Goal: Task Accomplishment & Management: Manage account settings

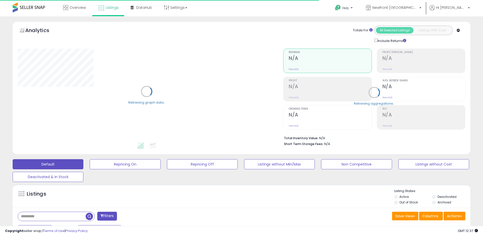
select select "**"
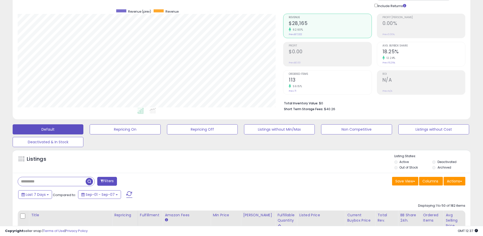
scroll to position [81, 0]
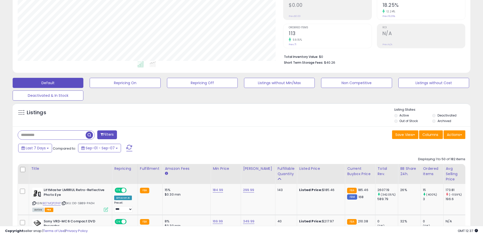
drag, startPoint x: 88, startPoint y: 135, endPoint x: 79, endPoint y: 136, distance: 9.4
click at [88, 135] on span "button" at bounding box center [89, 134] width 7 height 7
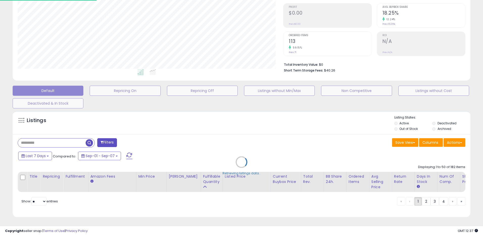
scroll to position [73, 0]
click at [74, 142] on div "Retrieving listings data.." at bounding box center [241, 165] width 465 height 115
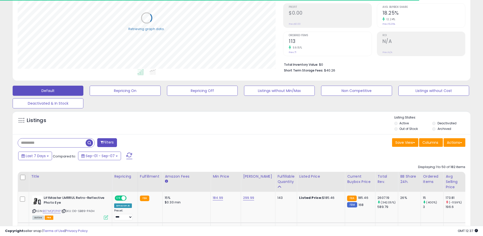
click at [72, 142] on input "text" at bounding box center [52, 142] width 68 height 9
paste input "**********"
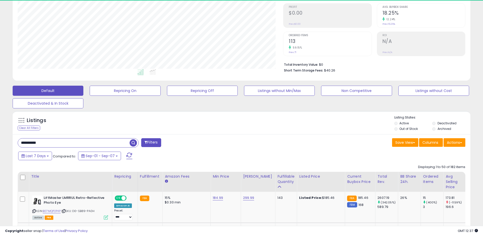
scroll to position [103, 265]
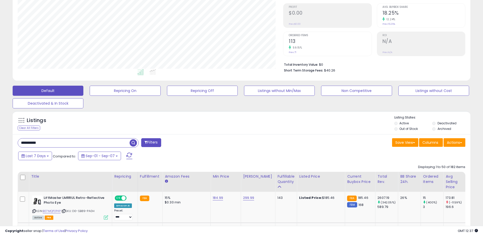
type input "**********"
click at [397, 126] on li "Out of Stock" at bounding box center [412, 129] width 37 height 6
click at [398, 130] on li "Out of Stock" at bounding box center [412, 129] width 37 height 6
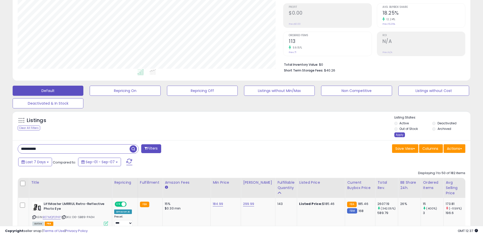
click at [398, 135] on div "Apply" at bounding box center [399, 134] width 11 height 5
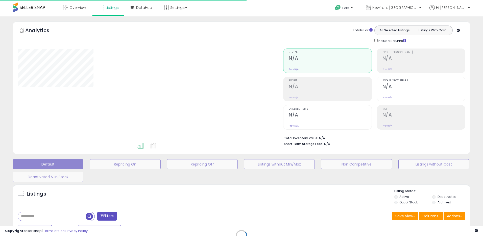
type input "**********"
select select "**"
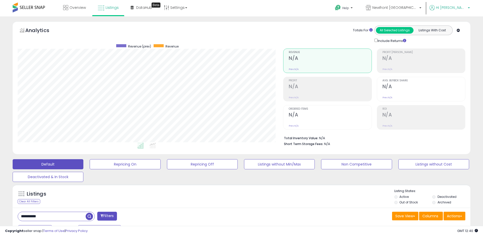
click at [461, 10] on span "Hi [PERSON_NAME]" at bounding box center [451, 7] width 30 height 5
click at [459, 21] on li "Profile" at bounding box center [459, 27] width 19 height 13
click at [445, 13] on li "Hi Harry Profile Logout" at bounding box center [449, 11] width 44 height 12
click at [425, 11] on link "Newfront [GEOGRAPHIC_DATA]" at bounding box center [393, 8] width 63 height 16
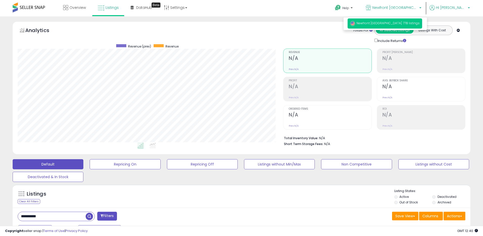
click at [455, 10] on p "Hi [PERSON_NAME]" at bounding box center [449, 8] width 40 height 6
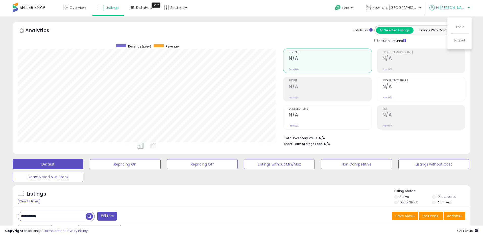
click at [454, 22] on li "Profile" at bounding box center [459, 27] width 19 height 13
click at [457, 29] on link "Profile" at bounding box center [459, 26] width 10 height 5
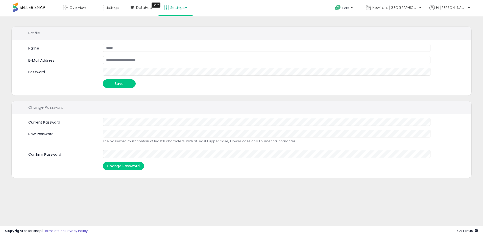
click at [179, 5] on link "Settings" at bounding box center [175, 7] width 31 height 15
click at [177, 25] on link "Store settings" at bounding box center [176, 25] width 23 height 5
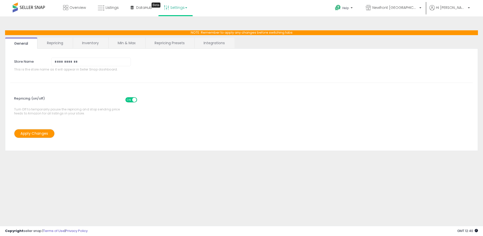
click at [48, 49] on div "**********" at bounding box center [241, 100] width 473 height 102
click at [64, 38] on link "Repricing" at bounding box center [55, 43] width 34 height 11
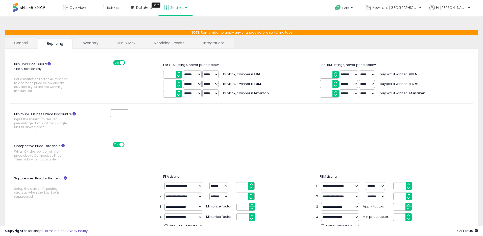
click at [86, 44] on link "Inventory" at bounding box center [90, 43] width 35 height 11
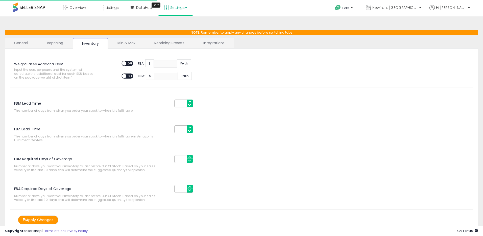
click at [124, 43] on link "Min & Max" at bounding box center [126, 43] width 36 height 11
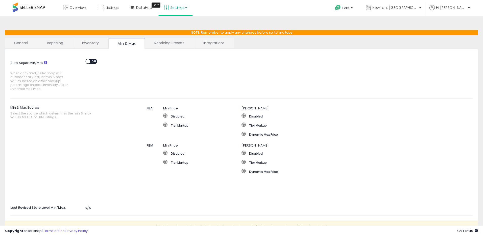
click at [180, 43] on link "Repricing Presets" at bounding box center [169, 43] width 48 height 11
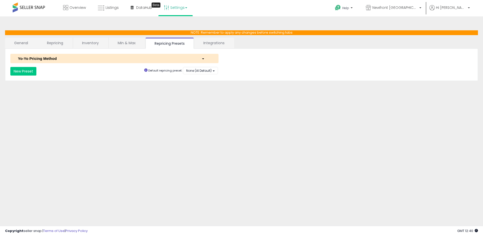
click at [211, 42] on link "Integrations" at bounding box center [213, 43] width 39 height 11
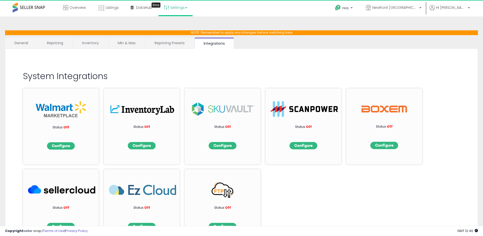
click at [26, 44] on link "General" at bounding box center [21, 43] width 32 height 11
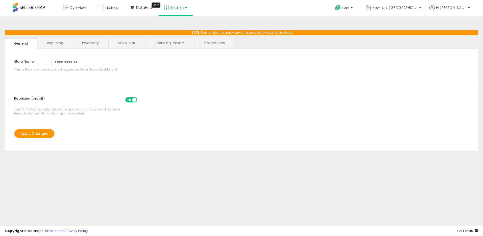
click at [182, 14] on link "Settings" at bounding box center [175, 7] width 31 height 15
click at [181, 33] on li "User settings" at bounding box center [179, 39] width 37 height 12
click at [181, 36] on div "**********" at bounding box center [241, 90] width 473 height 120
click at [182, 12] on link "Settings" at bounding box center [175, 7] width 31 height 15
click at [172, 41] on link "User settings" at bounding box center [175, 39] width 21 height 5
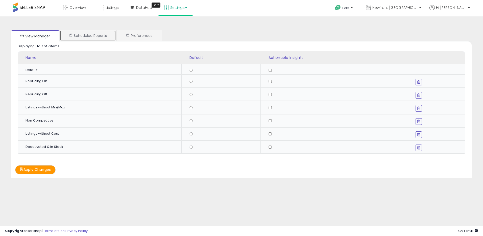
click at [99, 37] on link "Scheduled Reports" at bounding box center [88, 35] width 56 height 11
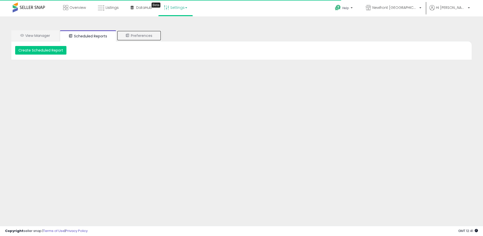
click at [154, 34] on link "Preferences" at bounding box center [139, 35] width 45 height 11
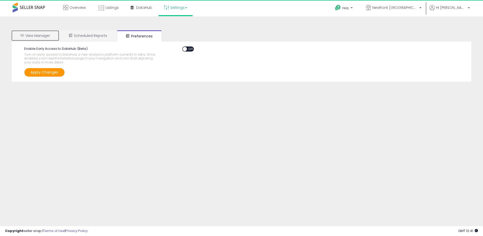
click at [44, 36] on link "View Manager" at bounding box center [35, 35] width 48 height 11
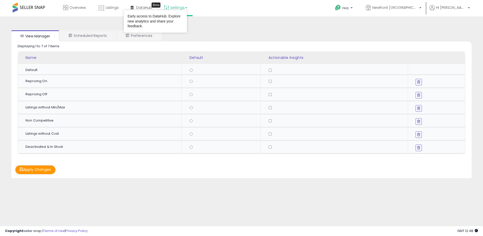
click at [186, 4] on link "Settings" at bounding box center [175, 7] width 31 height 15
